Goal: Find specific page/section: Find specific page/section

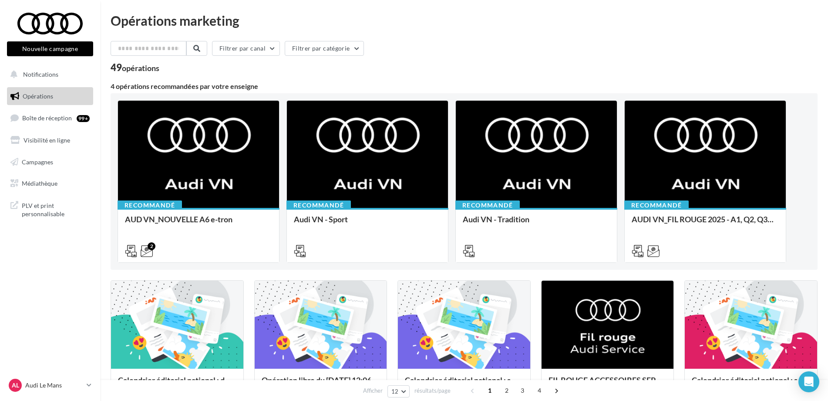
drag, startPoint x: 232, startPoint y: 19, endPoint x: 172, endPoint y: 19, distance: 60.5
click at [172, 19] on div "Opérations marketing" at bounding box center [464, 20] width 707 height 13
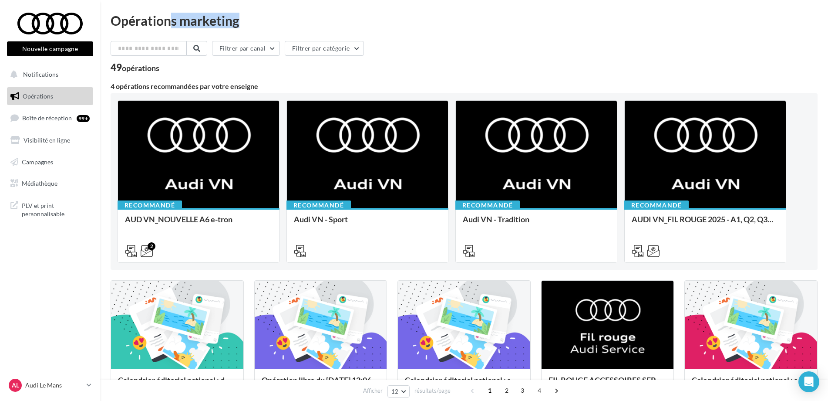
click at [172, 19] on div "Opérations marketing" at bounding box center [464, 20] width 707 height 13
drag, startPoint x: 172, startPoint y: 19, endPoint x: 182, endPoint y: 20, distance: 10.5
click at [182, 20] on div "Opérations marketing" at bounding box center [464, 20] width 707 height 13
